Goal: Task Accomplishment & Management: Manage account settings

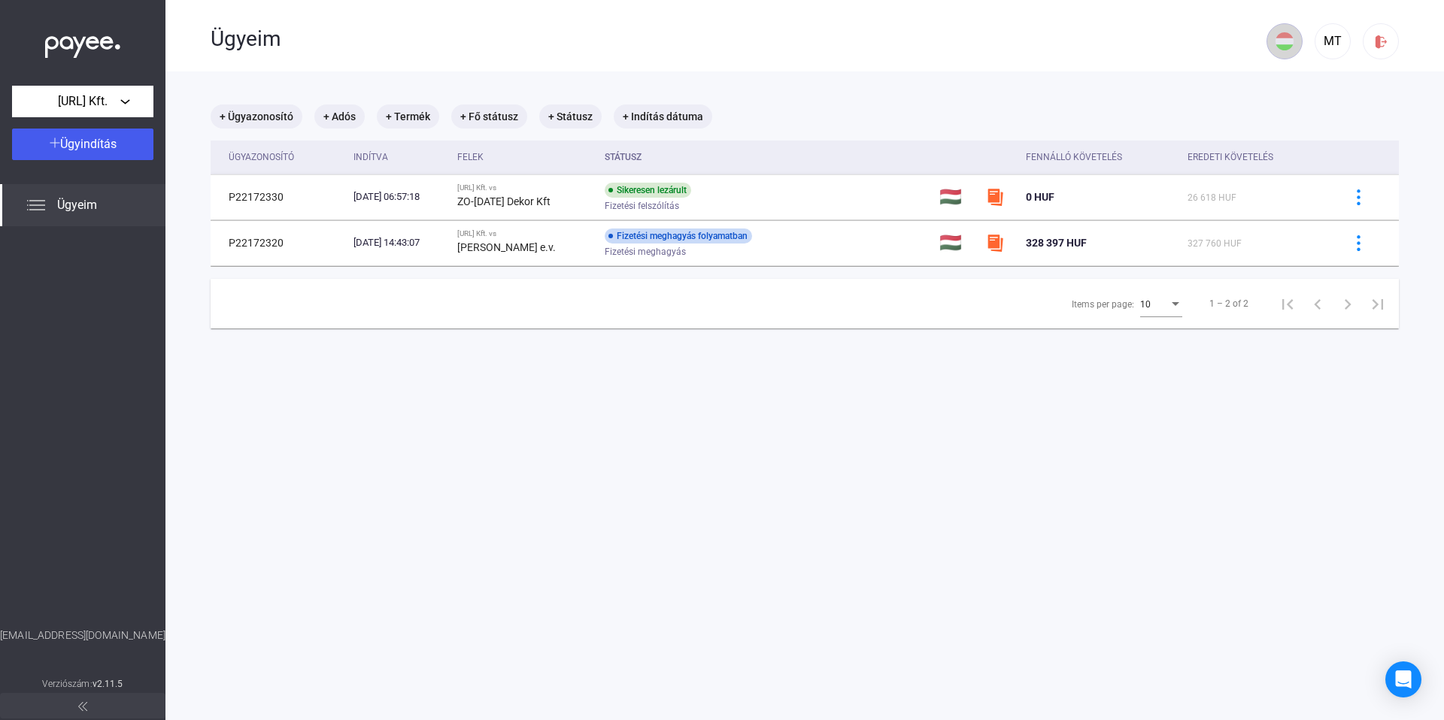
click at [1275, 44] on img at bounding box center [1284, 41] width 18 height 18
click at [1318, 43] on div at bounding box center [722, 360] width 1444 height 720
click at [1321, 44] on div "MT" at bounding box center [1333, 41] width 26 height 18
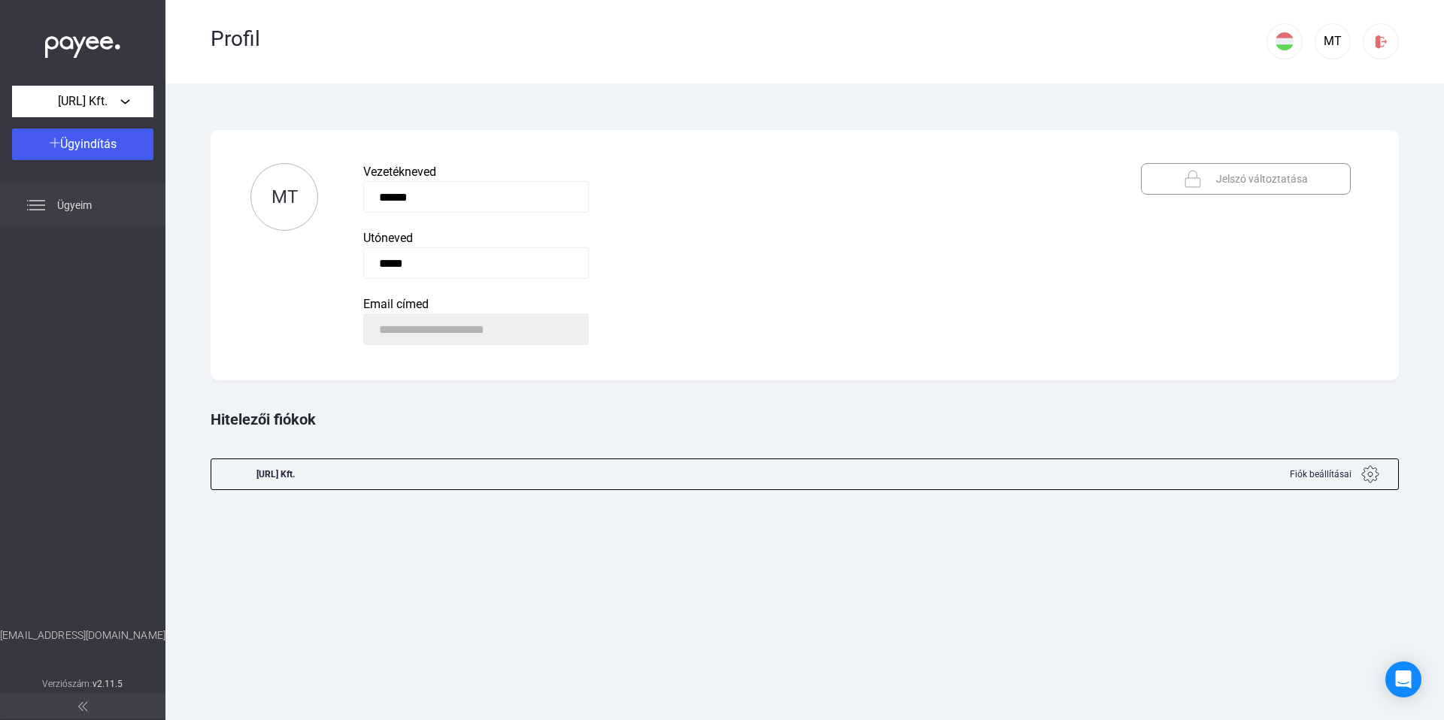
click at [71, 211] on span "Ügyeim" at bounding box center [74, 205] width 35 height 18
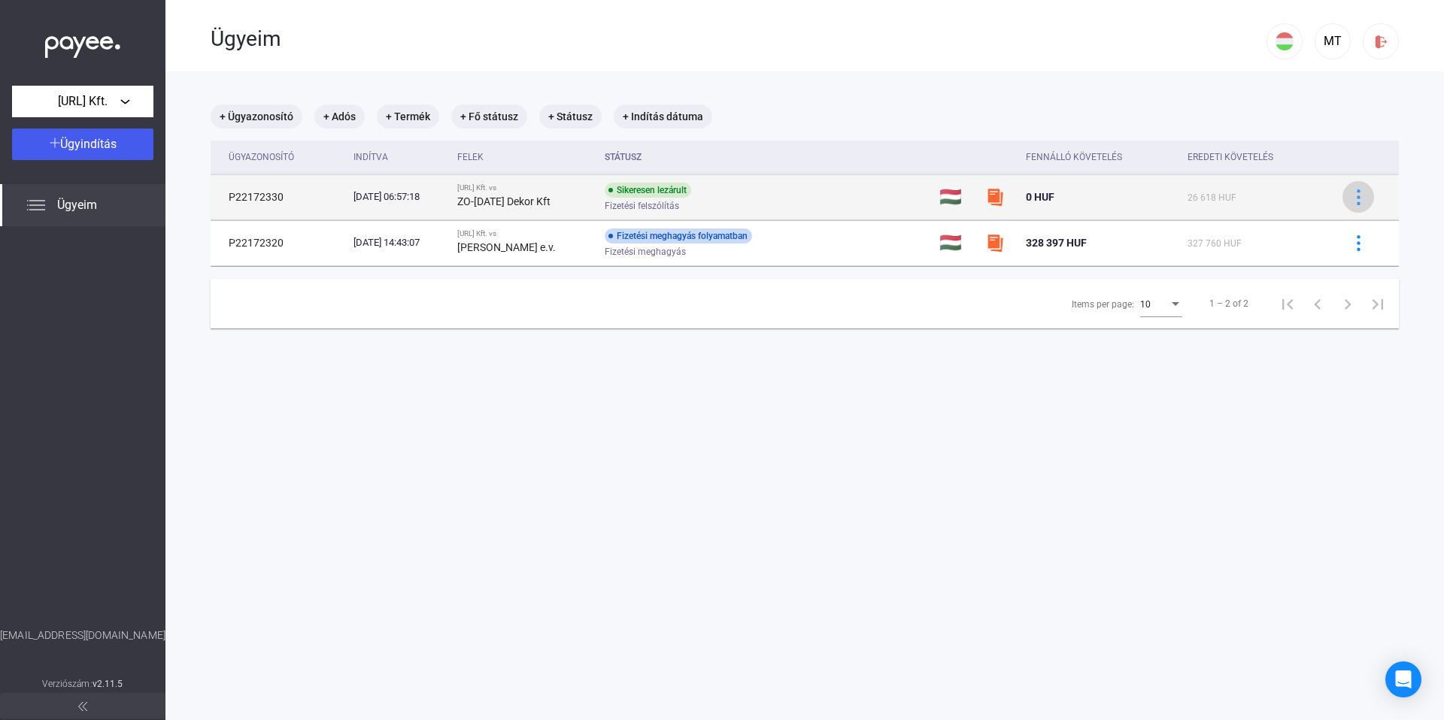
click at [1350, 195] on img at bounding box center [1358, 197] width 16 height 16
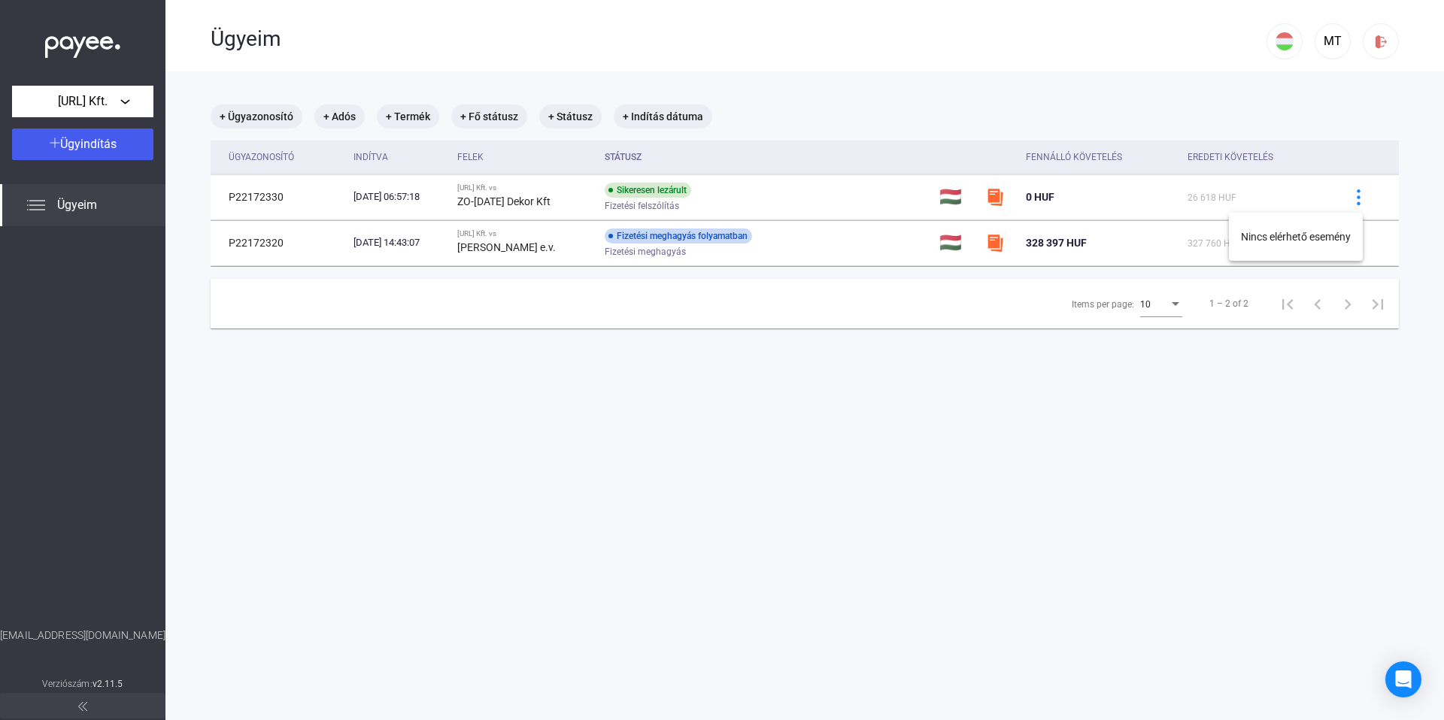
click at [1125, 256] on div at bounding box center [722, 360] width 1444 height 720
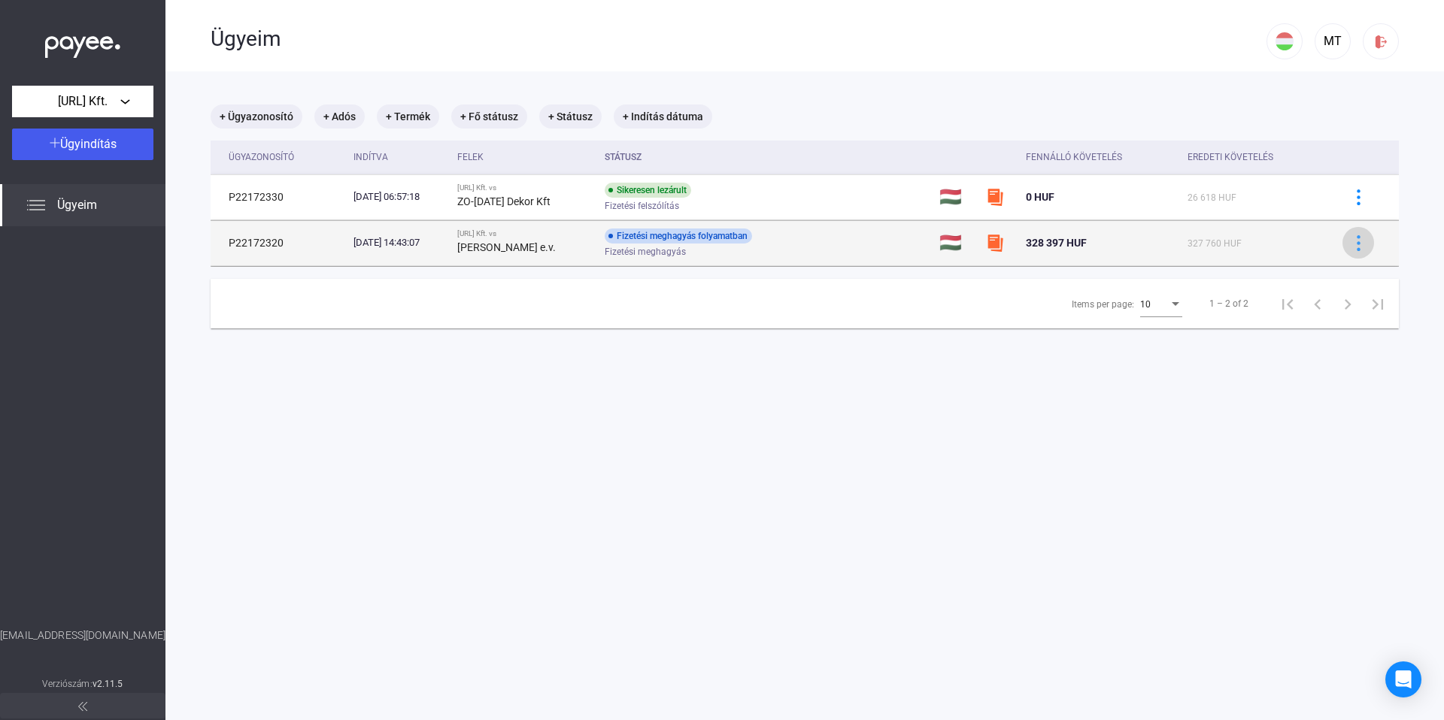
click at [1350, 241] on img at bounding box center [1358, 243] width 16 height 16
